Goal: Use online tool/utility: Utilize a website feature to perform a specific function

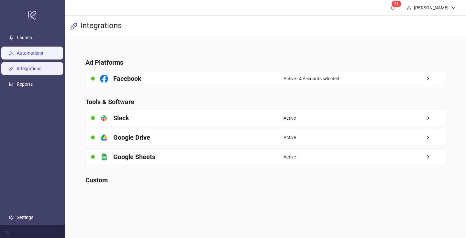
click at [43, 52] on link "Automations" at bounding box center [30, 53] width 26 height 5
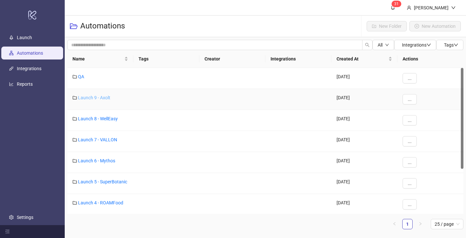
click at [106, 99] on link "Launch 9 - Axolt" at bounding box center [94, 97] width 32 height 5
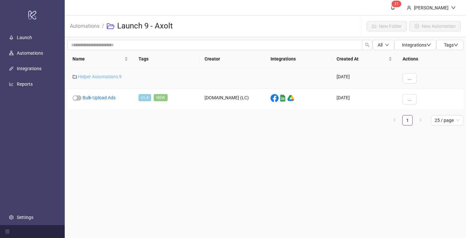
click at [105, 77] on link "Helper Automations 9" at bounding box center [100, 76] width 44 height 5
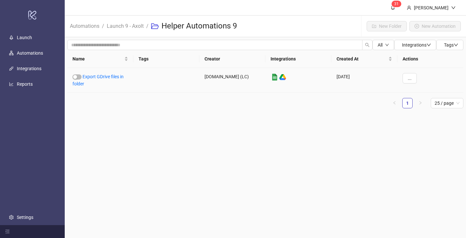
click at [105, 77] on link "Export GDrive files in folder" at bounding box center [98, 80] width 51 height 12
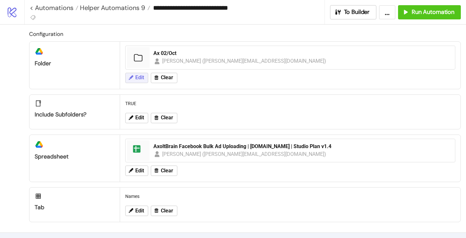
click at [140, 78] on span "Edit" at bounding box center [139, 78] width 9 height 6
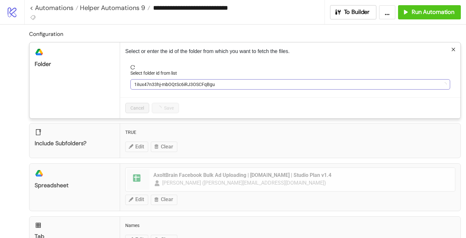
click at [147, 86] on span "1iIux47n33hj-mbOQtSc6iRJ3OSCFqBgu" at bounding box center [290, 85] width 312 height 10
click at [147, 86] on span "Ax 02/Oct" at bounding box center [290, 85] width 312 height 10
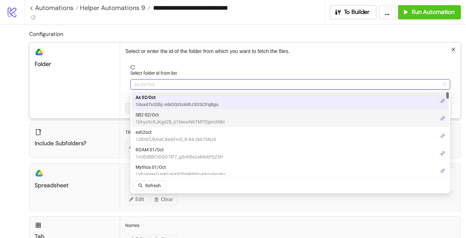
click at [149, 115] on span "SB2 02/Oct" at bounding box center [180, 114] width 89 height 7
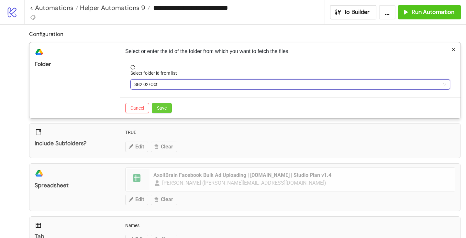
click at [160, 104] on button "Save" at bounding box center [162, 108] width 20 height 10
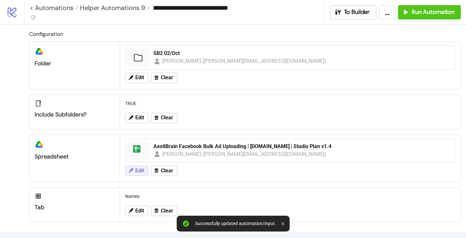
click at [140, 173] on span "Edit" at bounding box center [139, 171] width 9 height 6
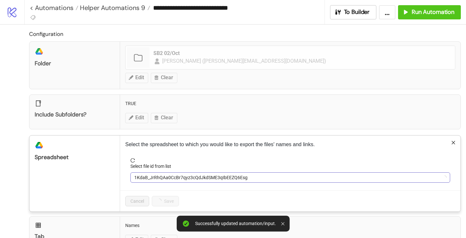
click at [150, 178] on span "1KdaB_JrRhQAa0CcBr7qyz3cQdJkdSME3qIbEEZQ6Esg" at bounding box center [290, 178] width 312 height 10
click at [150, 178] on span "AxoltBrain Facebook Bulk Ad Uploading | [DOMAIN_NAME] | Studio Plan v1.4" at bounding box center [290, 178] width 312 height 10
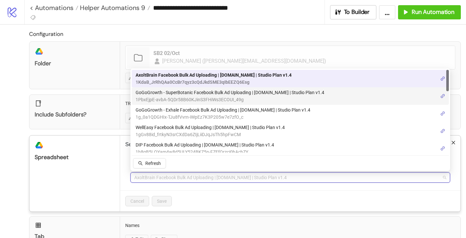
click at [172, 89] on span "GoGoGrowth - SuperBotanic Facebook Bulk Ad Uploading | [DOMAIN_NAME] | Studio P…" at bounding box center [230, 92] width 189 height 7
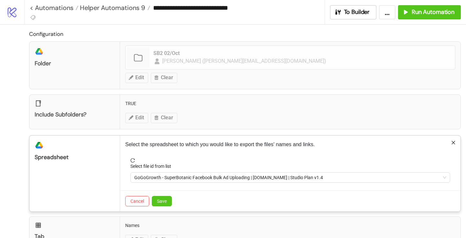
click at [158, 195] on div "Cancel Save" at bounding box center [290, 201] width 341 height 21
click at [158, 201] on span "Save" at bounding box center [162, 201] width 10 height 5
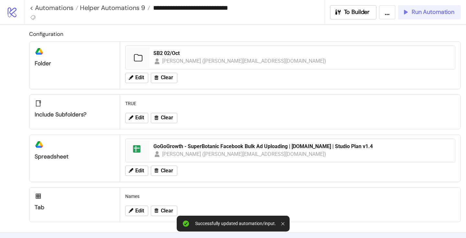
click at [417, 15] on span "Run Automation" at bounding box center [433, 11] width 43 height 7
